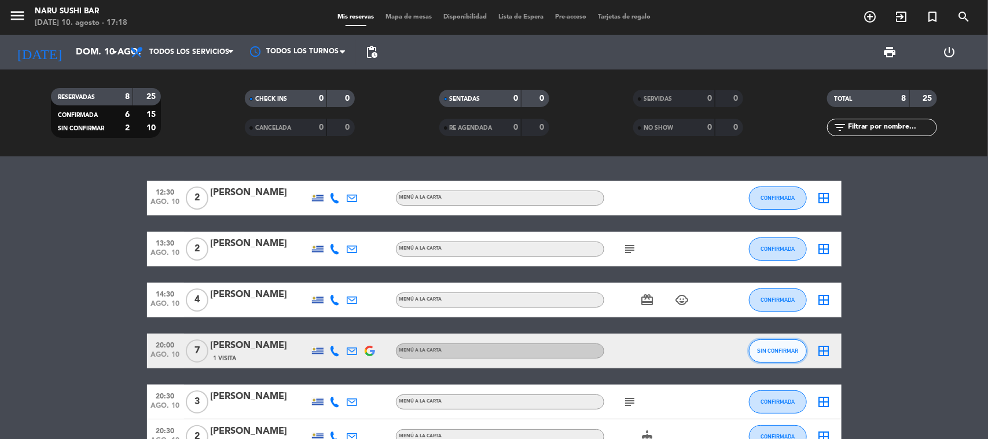
click at [791, 351] on span "SIN CONFIRMAR" at bounding box center [777, 350] width 41 height 6
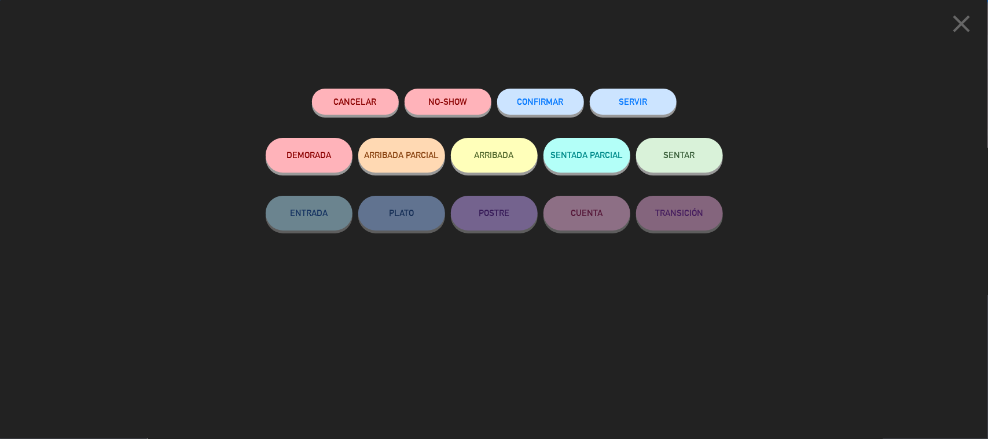
click at [525, 91] on button "CONFIRMAR" at bounding box center [540, 102] width 87 height 26
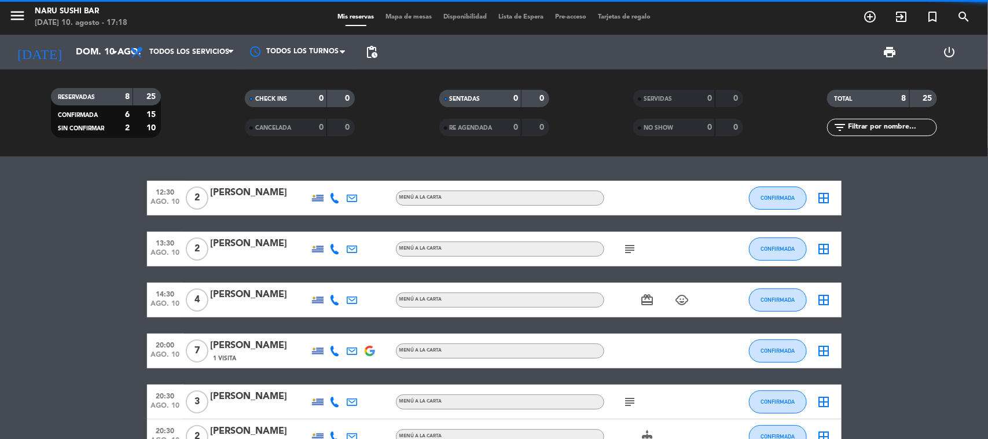
scroll to position [158, 0]
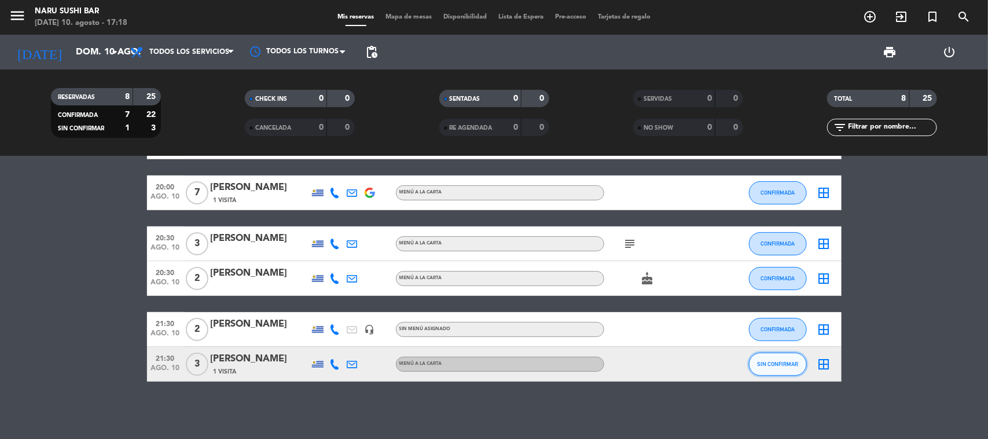
click at [769, 366] on span "SIN CONFIRMAR" at bounding box center [777, 364] width 41 height 6
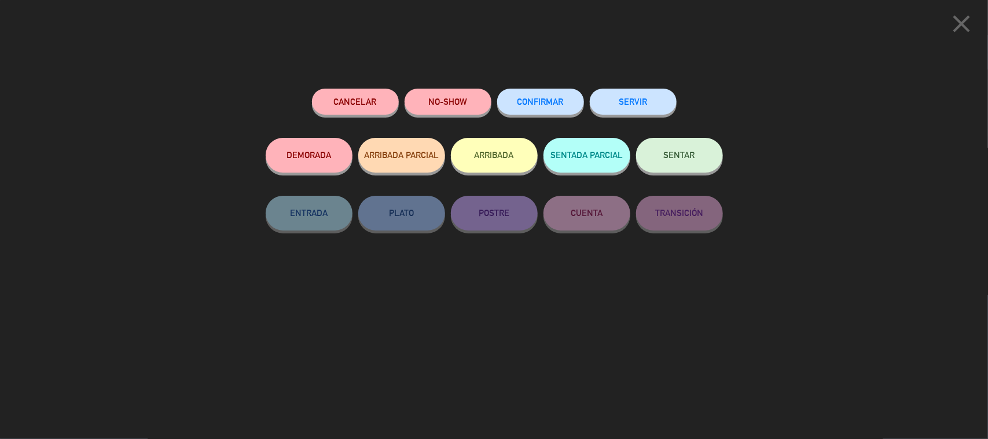
click at [545, 101] on span "CONFIRMAR" at bounding box center [541, 102] width 46 height 10
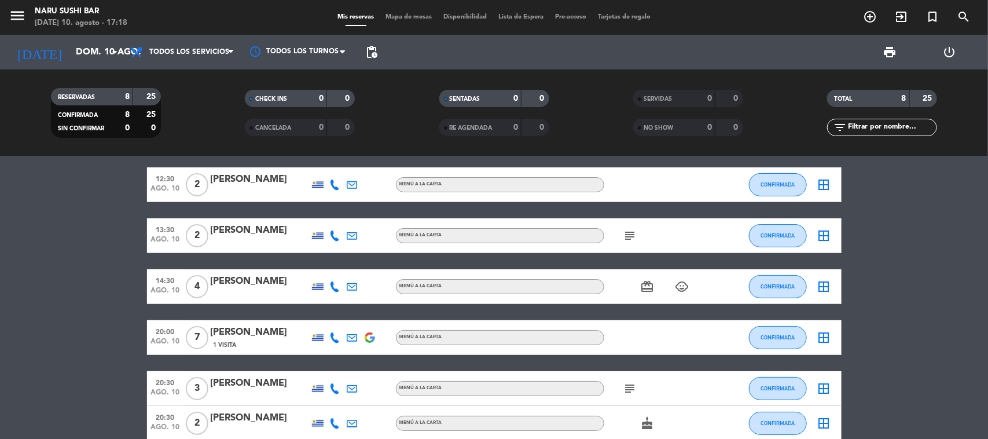
scroll to position [0, 0]
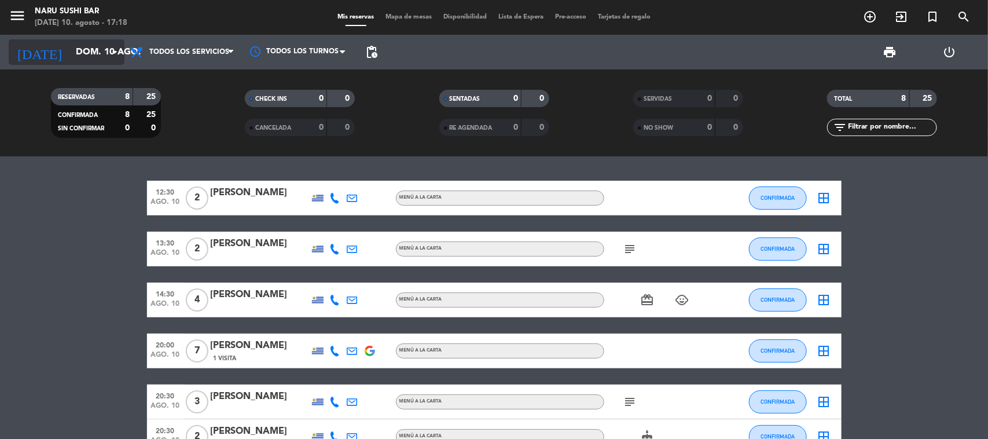
click at [75, 64] on div "[DATE] [DATE] arrow_drop_down" at bounding box center [67, 51] width 116 height 25
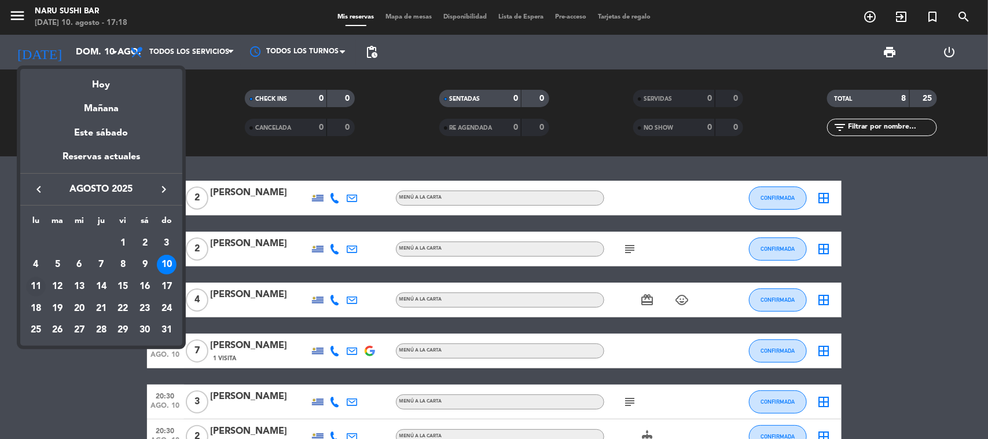
click at [32, 284] on div "11" at bounding box center [36, 287] width 20 height 20
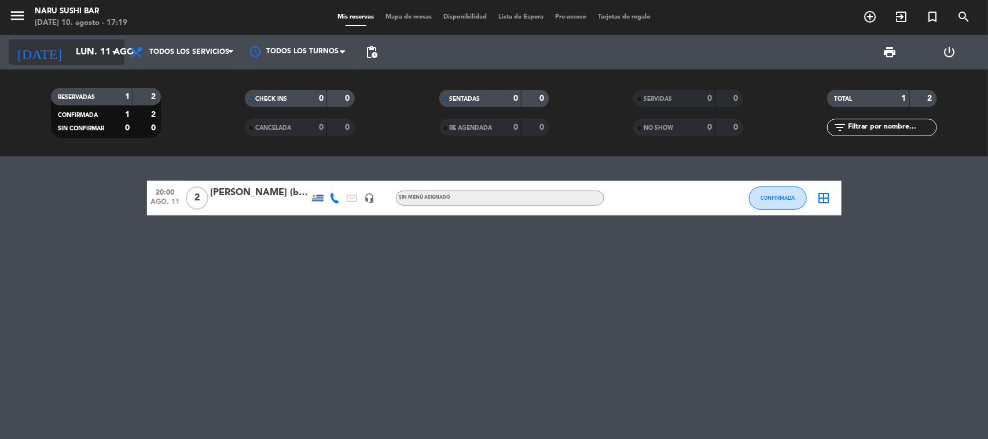
click at [96, 61] on input "lun. 11 ago." at bounding box center [131, 52] width 122 height 23
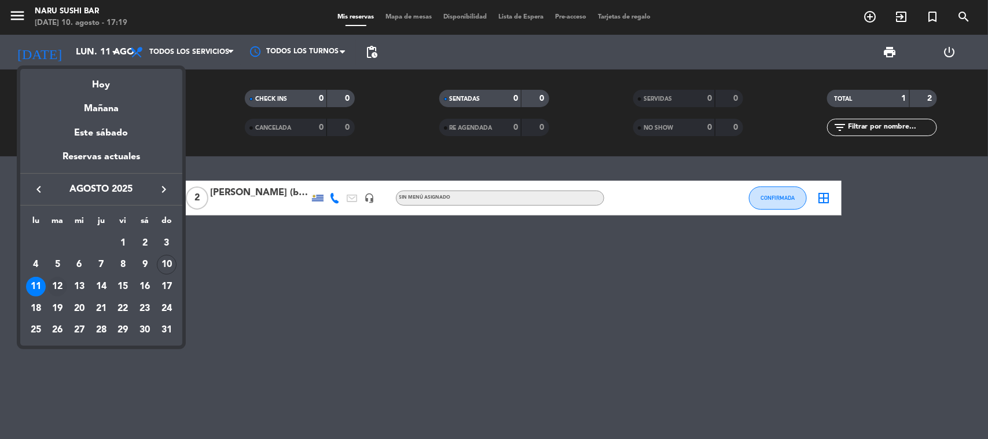
click at [57, 291] on div "12" at bounding box center [57, 287] width 20 height 20
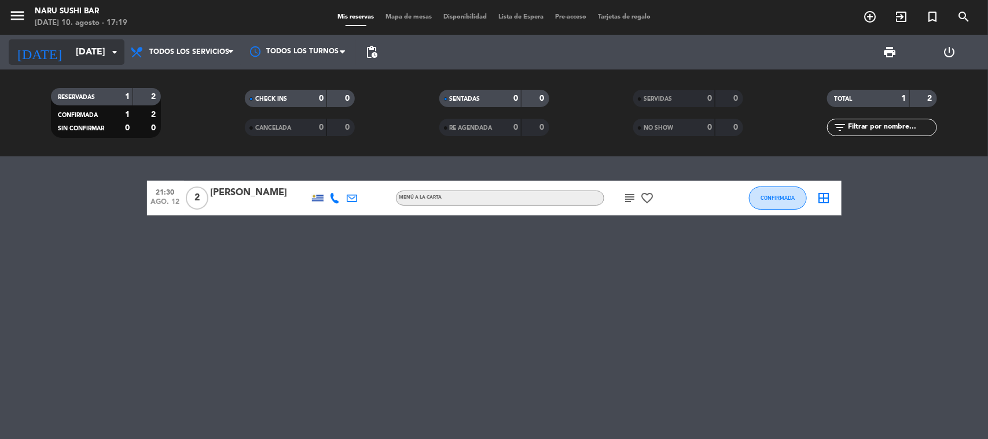
click at [89, 49] on input "[DATE]" at bounding box center [131, 52] width 122 height 23
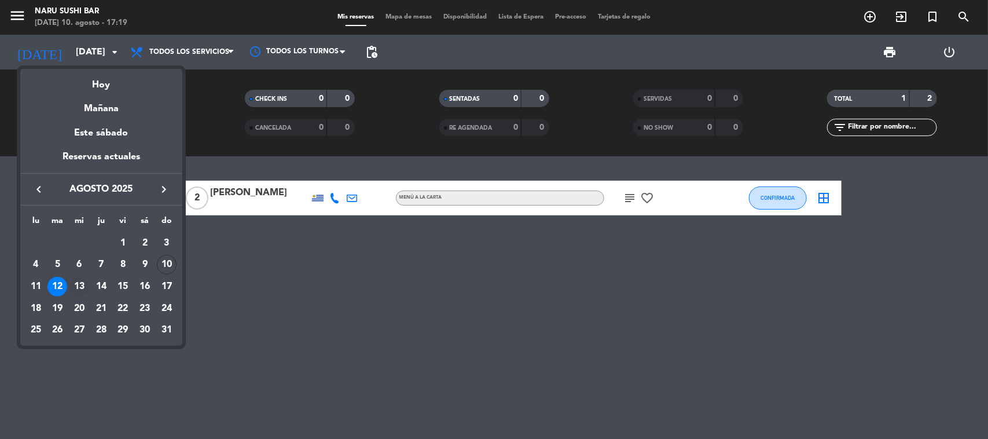
click at [80, 281] on div "13" at bounding box center [79, 287] width 20 height 20
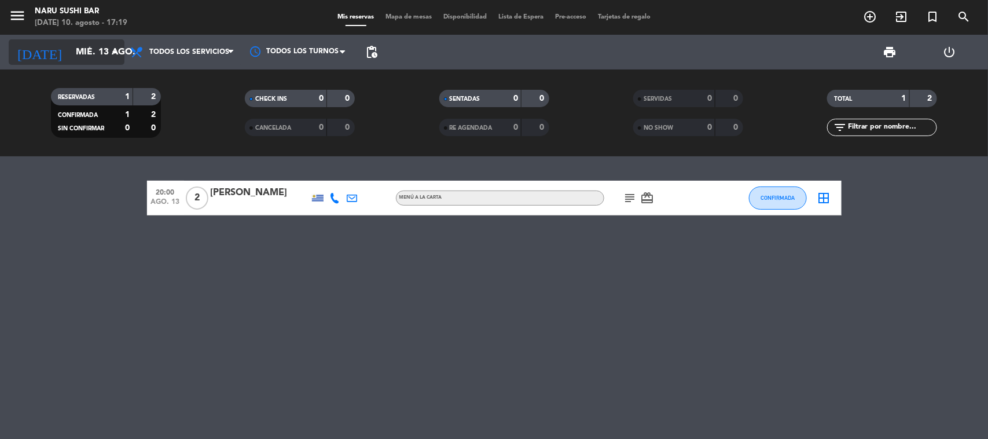
click at [70, 50] on input "mié. 13 ago." at bounding box center [131, 52] width 122 height 23
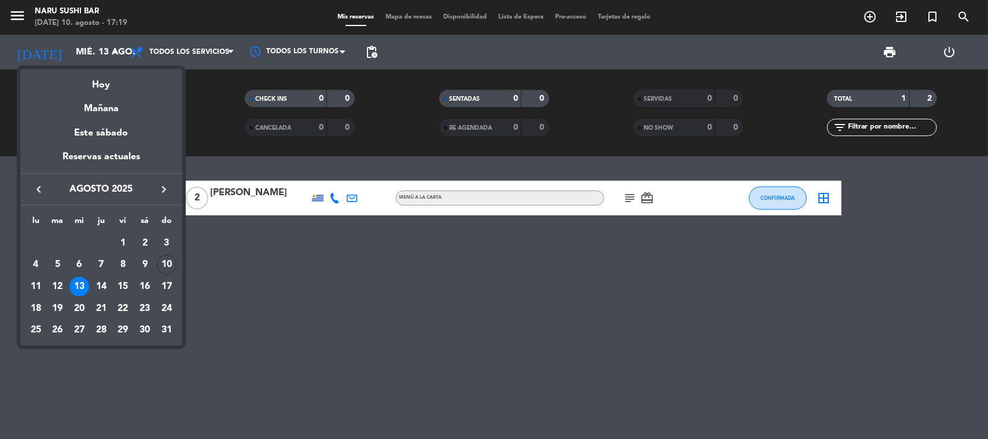
click at [165, 267] on div "10" at bounding box center [167, 265] width 20 height 20
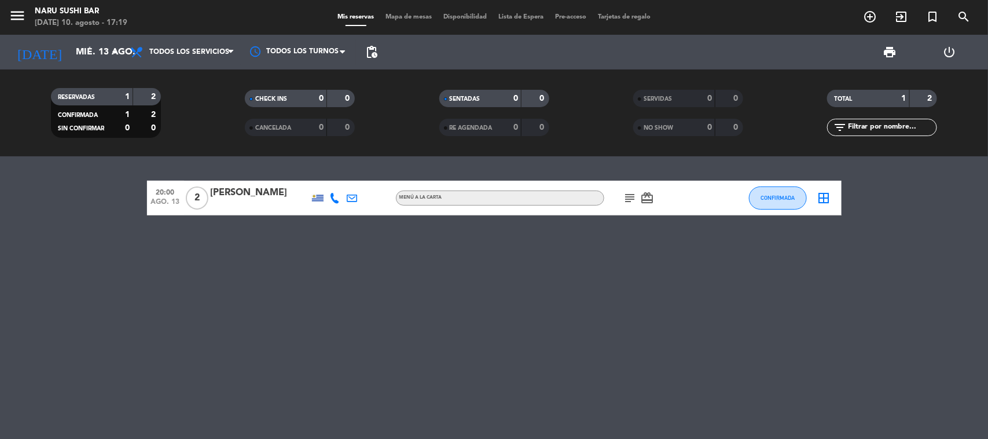
type input "dom. 10 ago."
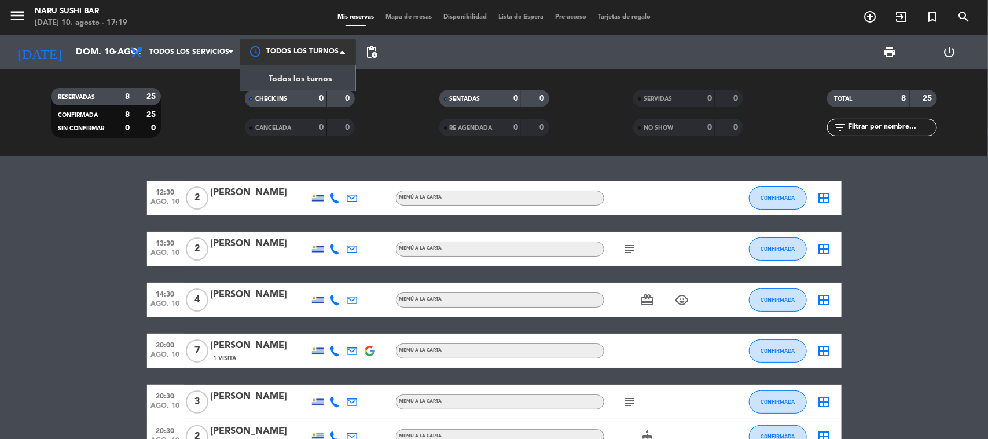
click at [327, 47] on div at bounding box center [298, 52] width 116 height 26
click at [320, 82] on span "Todos los turnos" at bounding box center [300, 78] width 63 height 13
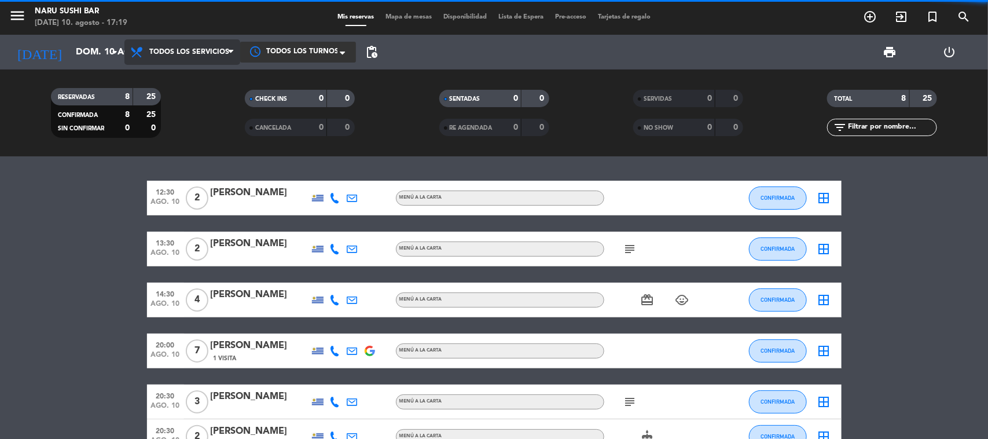
click at [218, 48] on span "Todos los servicios" at bounding box center [189, 52] width 80 height 8
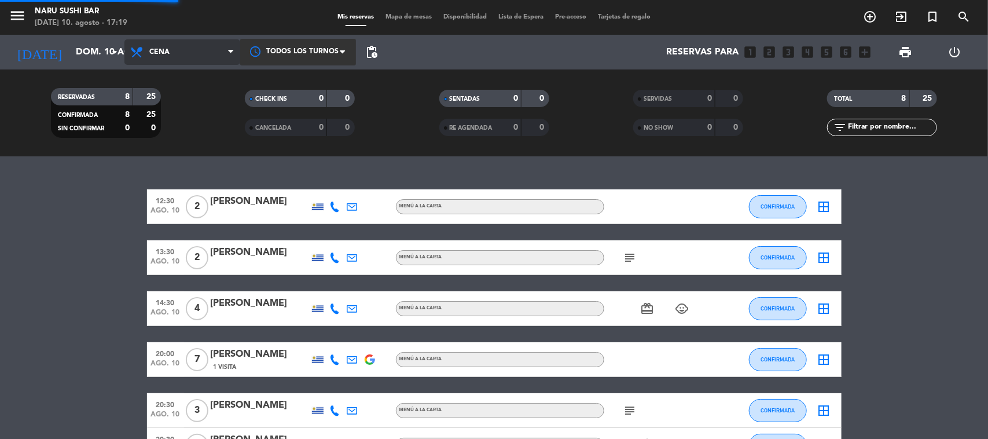
click at [174, 128] on div "menu NARU Sushi Bar [DATE] 10. agosto - 17:19 Mis reservas Mapa de mesas Dispon…" at bounding box center [494, 78] width 988 height 156
